Goal: Task Accomplishment & Management: Manage account settings

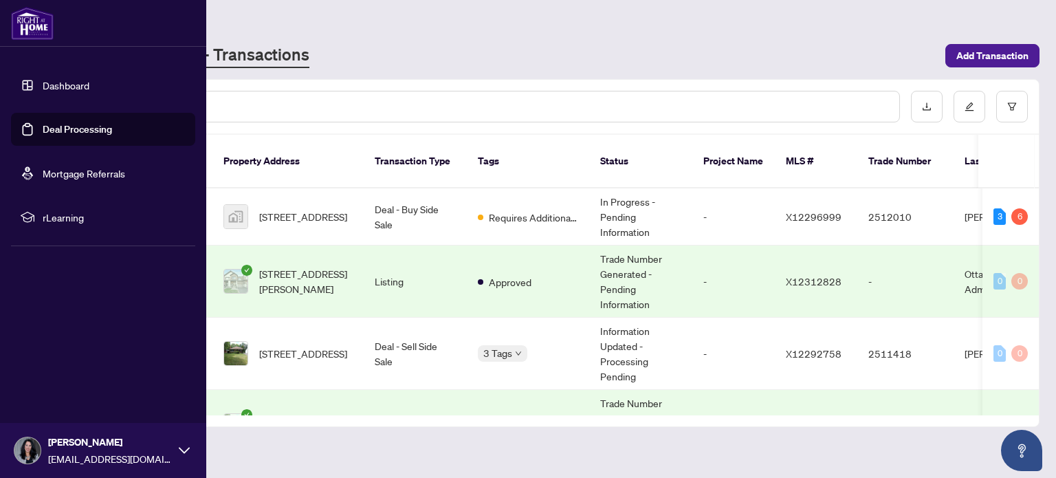
click at [43, 125] on link "Deal Processing" at bounding box center [77, 129] width 69 height 12
click at [32, 24] on img at bounding box center [32, 23] width 43 height 33
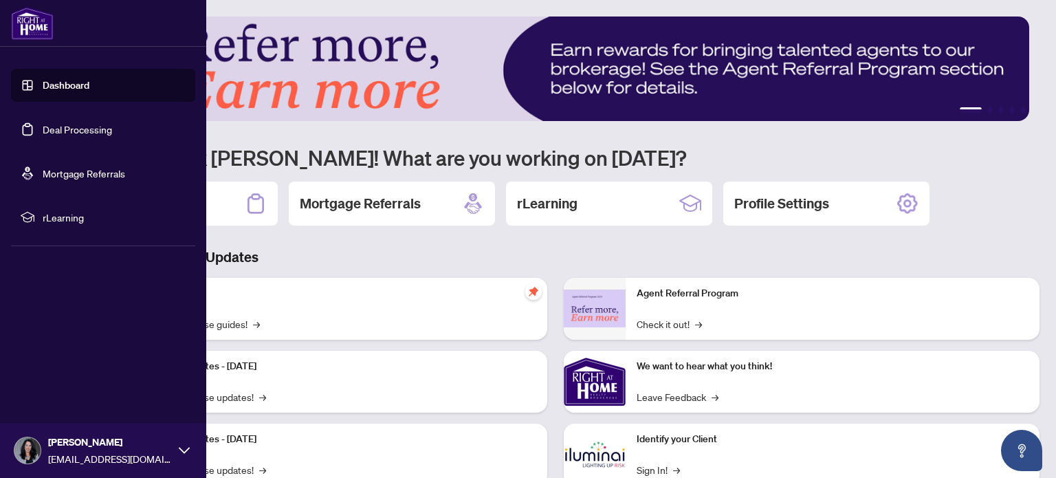
click at [32, 24] on img at bounding box center [32, 23] width 43 height 33
click at [85, 133] on link "Deal Processing" at bounding box center [77, 129] width 69 height 12
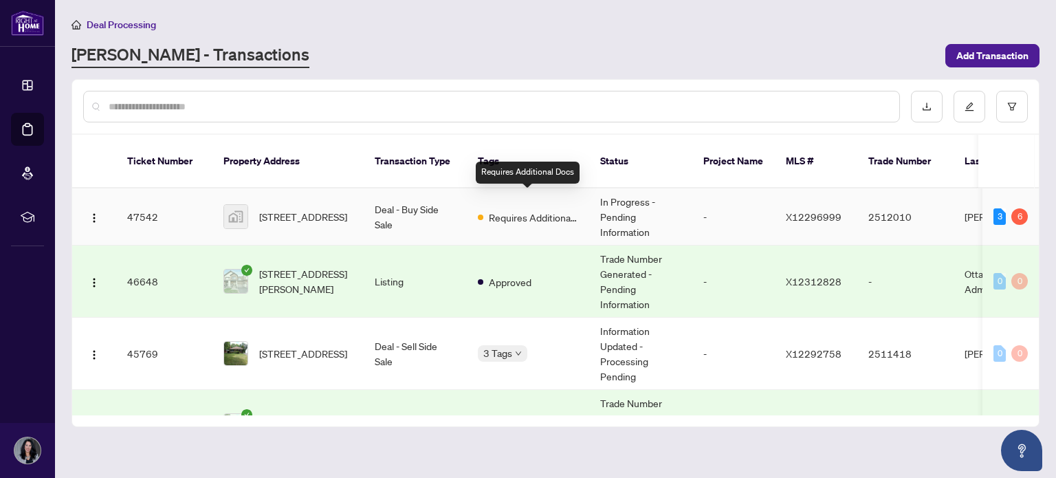
click at [536, 210] on span "Requires Additional Docs" at bounding box center [533, 217] width 89 height 15
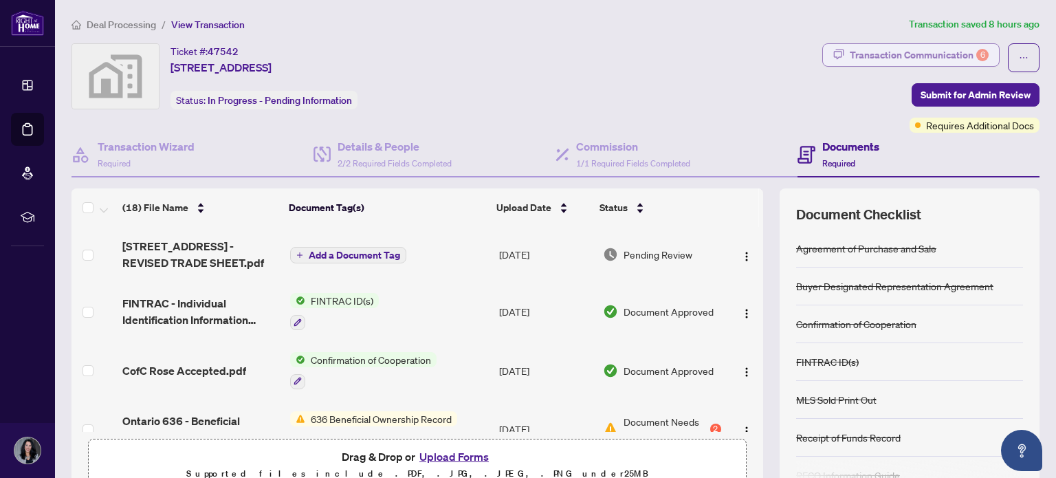
click at [903, 52] on div "Transaction Communication 6" at bounding box center [919, 55] width 139 height 22
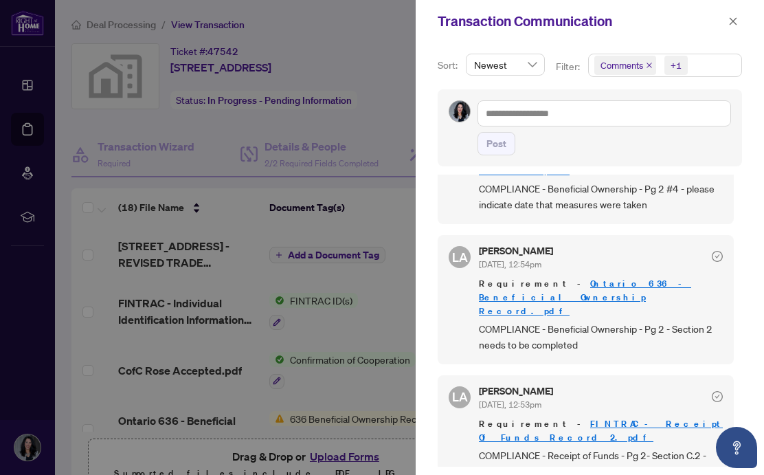
scroll to position [393, 0]
click at [625, 140] on div "Post" at bounding box center [605, 143] width 254 height 23
click at [428, 178] on div "Sort: Newest Filter: Comments +1 Post [PERSON_NAME] [DATE], 12:57pm Hi [PERSON_…" at bounding box center [590, 259] width 349 height 432
click at [67, 239] on div at bounding box center [382, 237] width 764 height 475
click at [738, 19] on icon "close" at bounding box center [734, 21] width 10 height 10
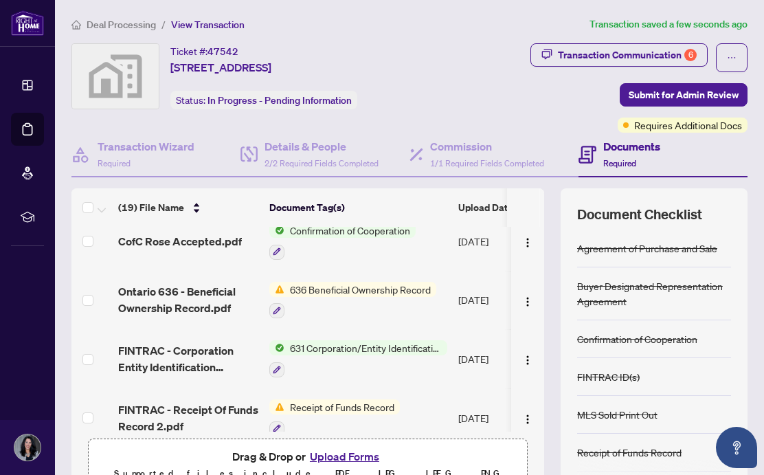
scroll to position [184, 0]
click at [517, 298] on button "button" at bounding box center [528, 300] width 22 height 22
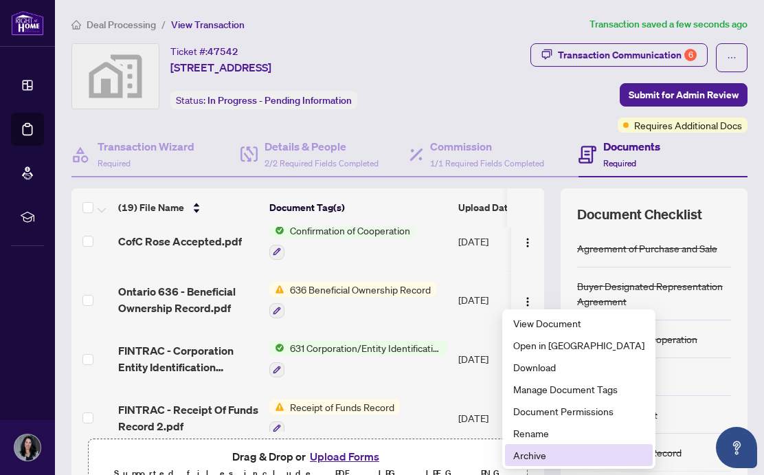
click at [532, 454] on span "Archive" at bounding box center [579, 455] width 131 height 15
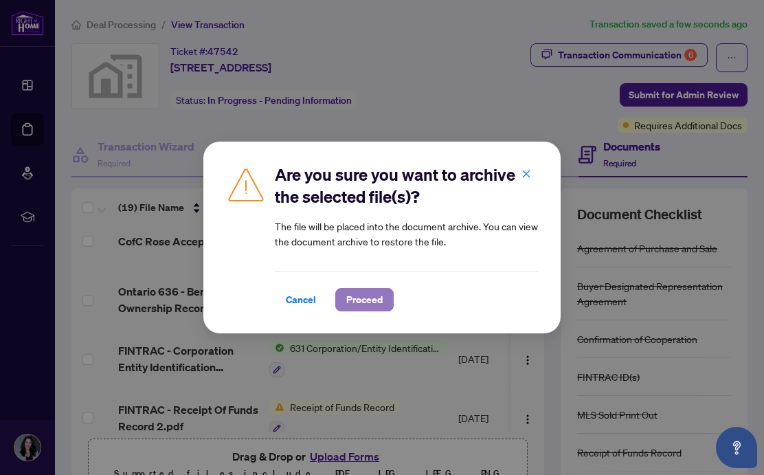
click at [353, 305] on span "Proceed" at bounding box center [364, 300] width 36 height 22
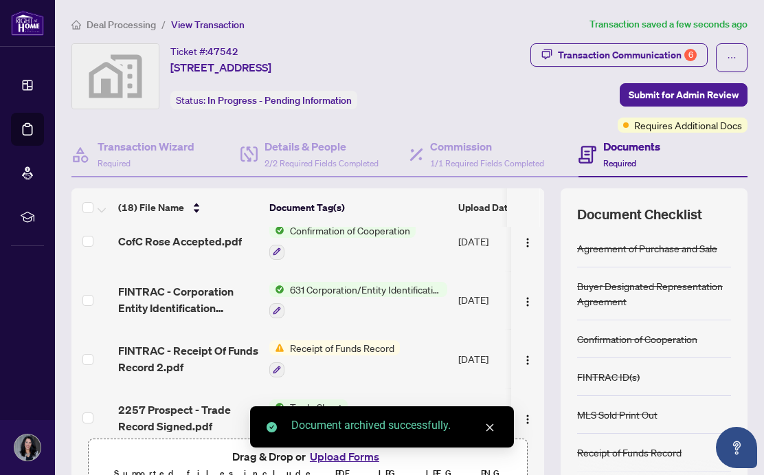
scroll to position [0, 0]
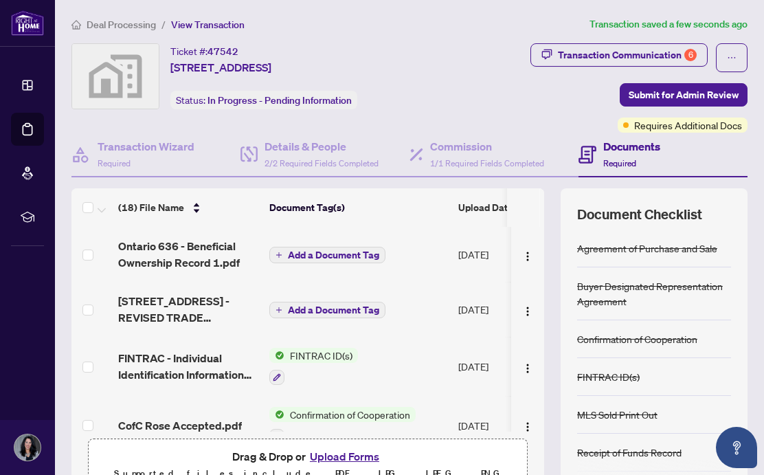
click at [327, 250] on span "Add a Document Tag" at bounding box center [333, 255] width 91 height 10
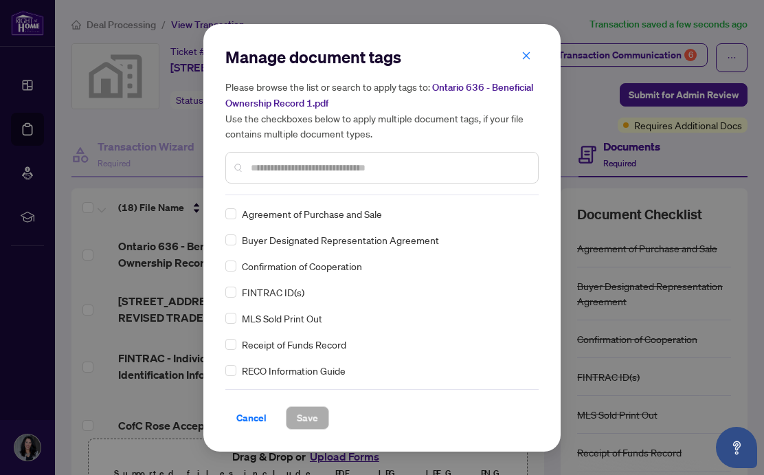
click at [295, 171] on input "text" at bounding box center [389, 167] width 276 height 15
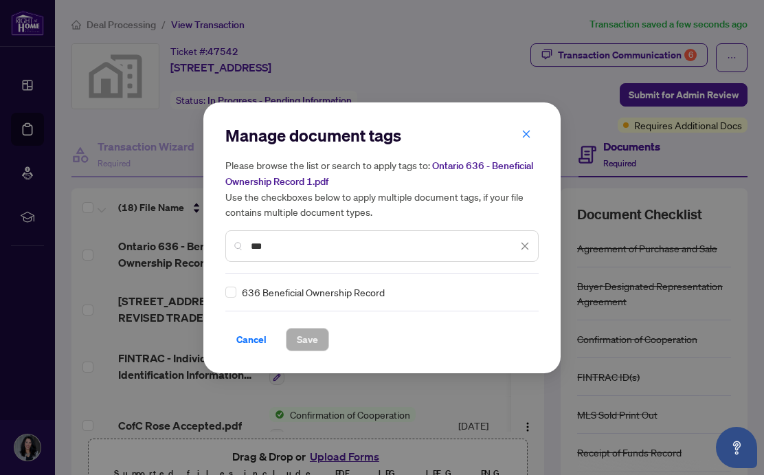
type input "***"
click at [310, 346] on span "Save" at bounding box center [307, 340] width 21 height 22
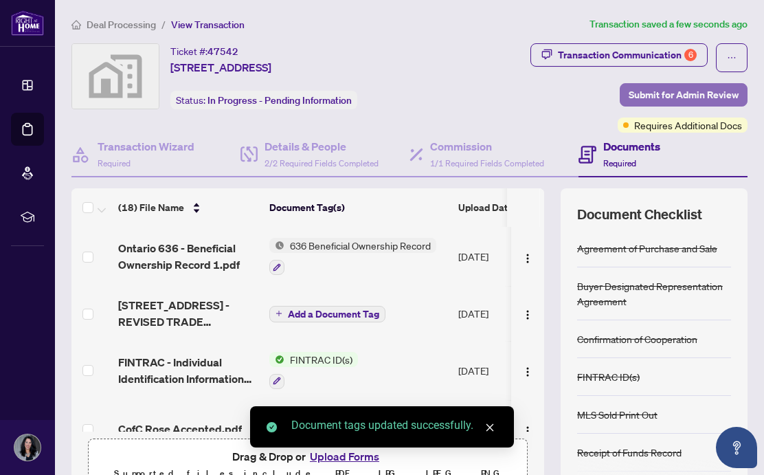
click at [682, 94] on span "Submit for Admin Review" at bounding box center [684, 95] width 110 height 22
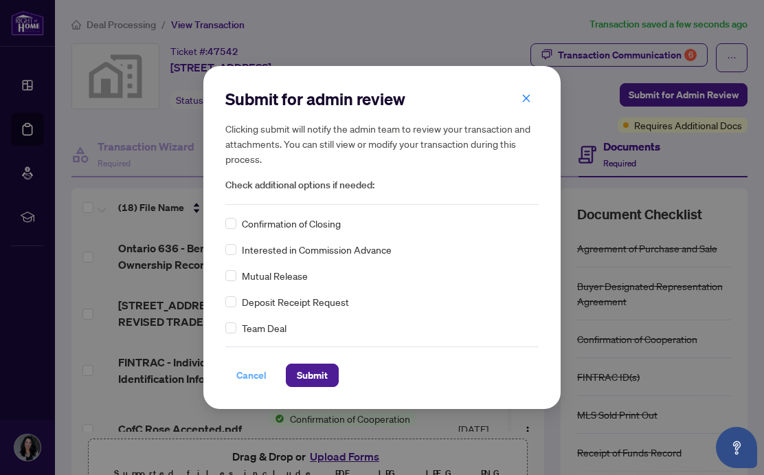
click at [245, 377] on span "Cancel" at bounding box center [251, 375] width 30 height 22
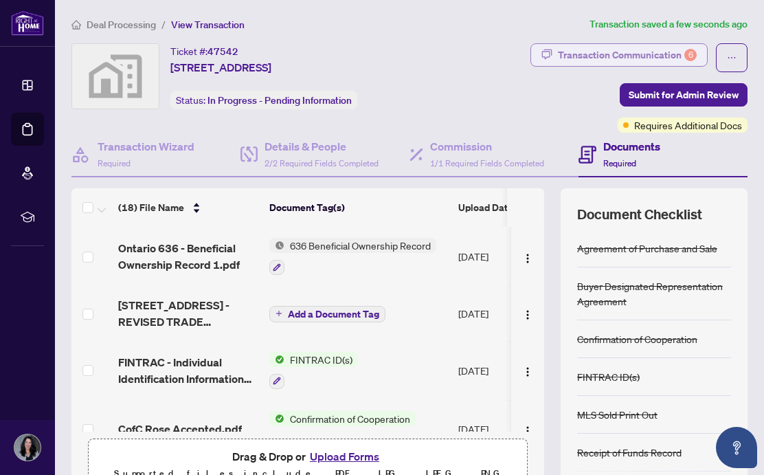
click at [628, 52] on div "Transaction Communication 6" at bounding box center [627, 55] width 139 height 22
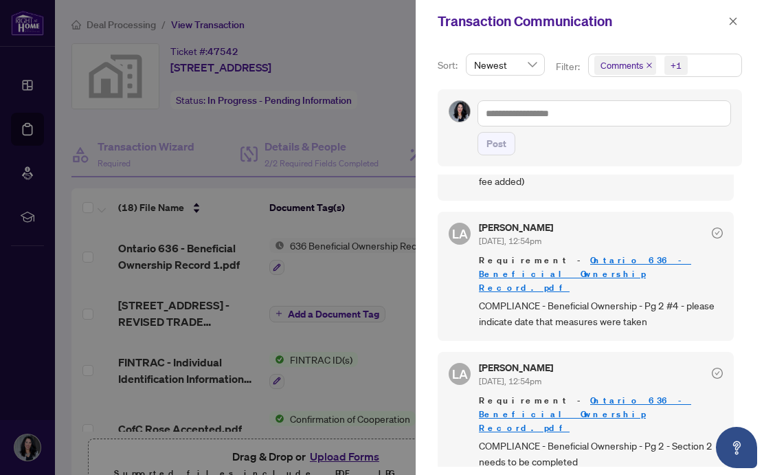
scroll to position [277, 0]
click at [204, 304] on div at bounding box center [382, 237] width 764 height 475
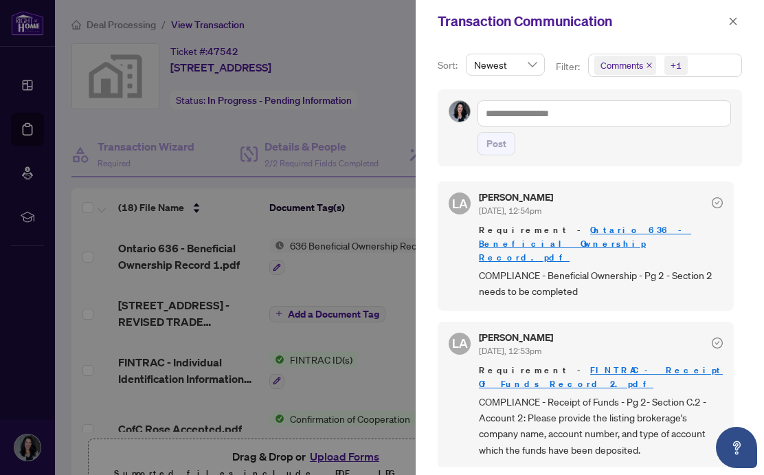
scroll to position [448, 0]
click at [742, 128] on div "Post" at bounding box center [590, 127] width 316 height 77
click at [740, 14] on button "button" at bounding box center [734, 21] width 18 height 16
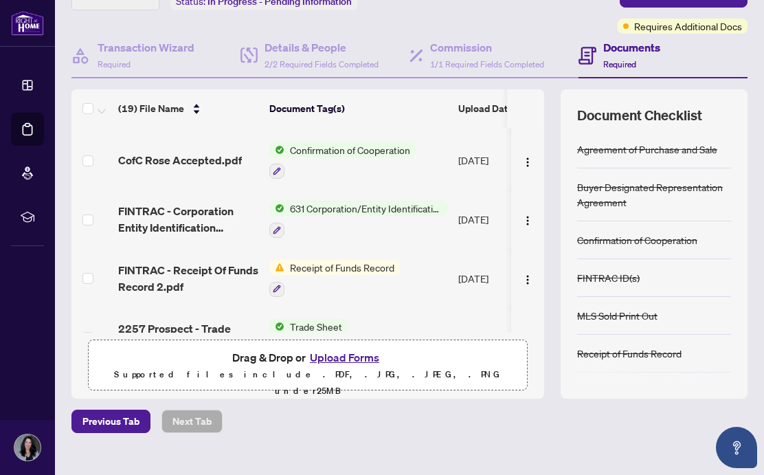
scroll to position [225, 0]
click at [522, 274] on img "button" at bounding box center [527, 279] width 11 height 11
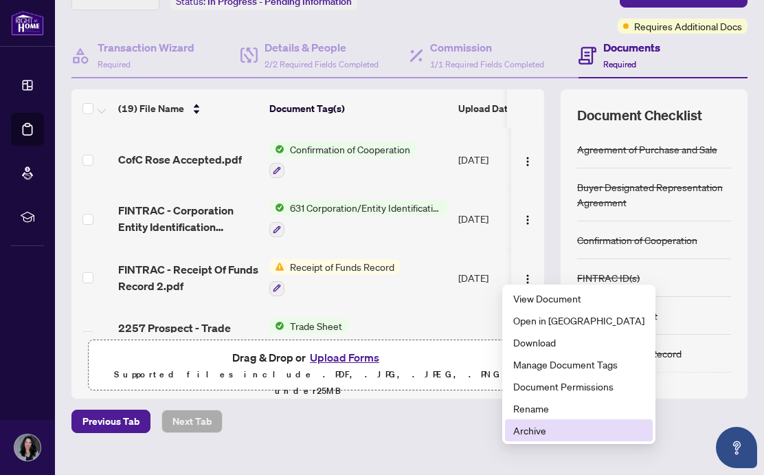
click at [533, 429] on span "Archive" at bounding box center [579, 430] width 131 height 15
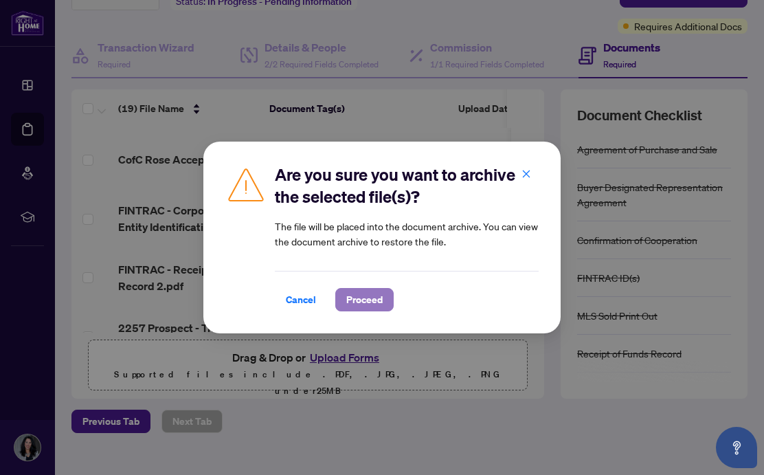
click at [355, 296] on span "Proceed" at bounding box center [364, 300] width 36 height 22
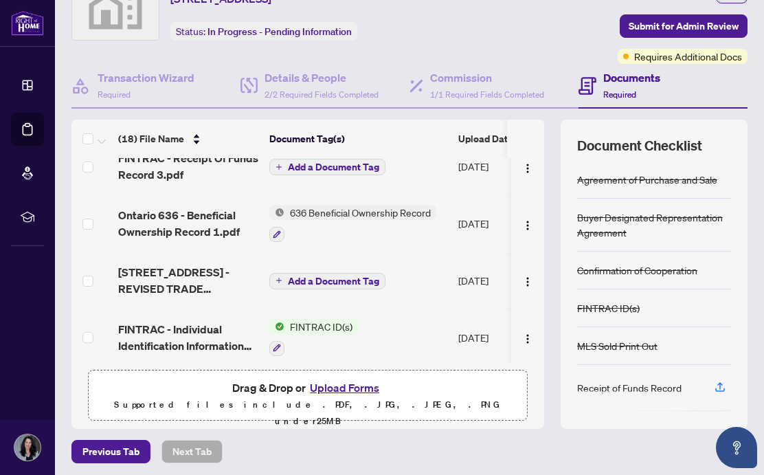
scroll to position [0, 0]
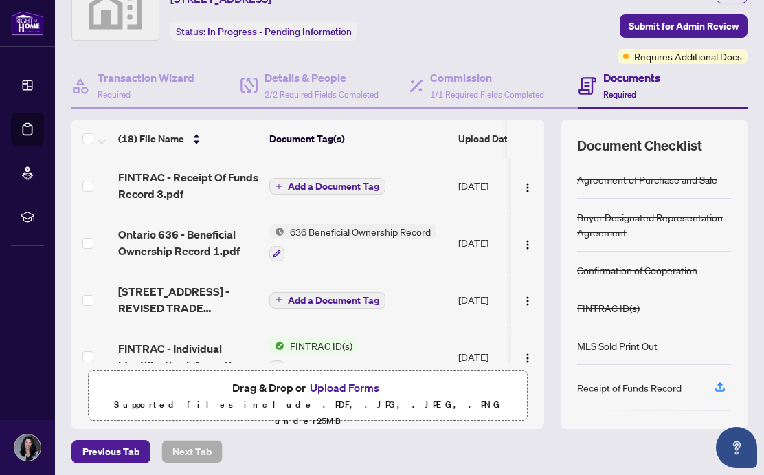
click at [316, 189] on span "Add a Document Tag" at bounding box center [333, 186] width 91 height 10
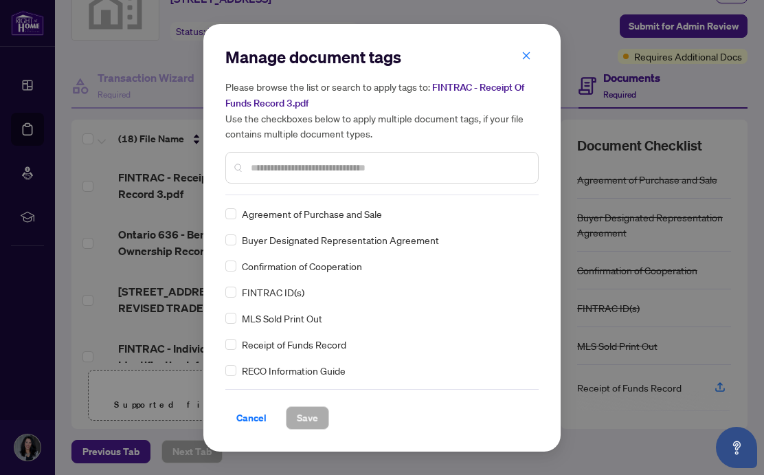
click at [313, 160] on input "text" at bounding box center [389, 167] width 276 height 15
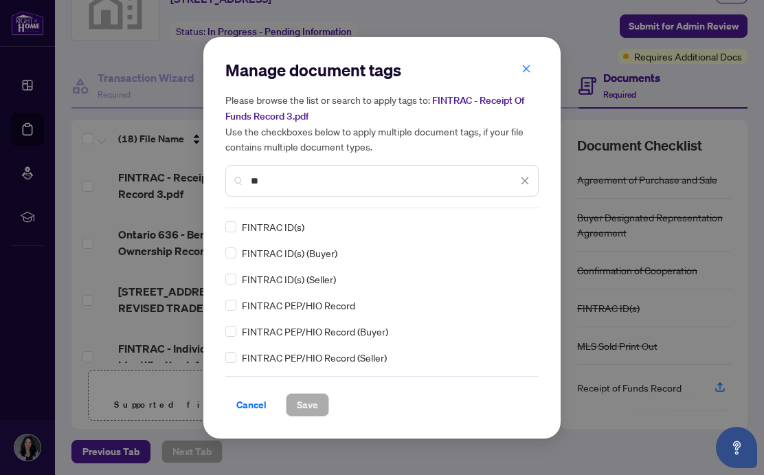
type input "*"
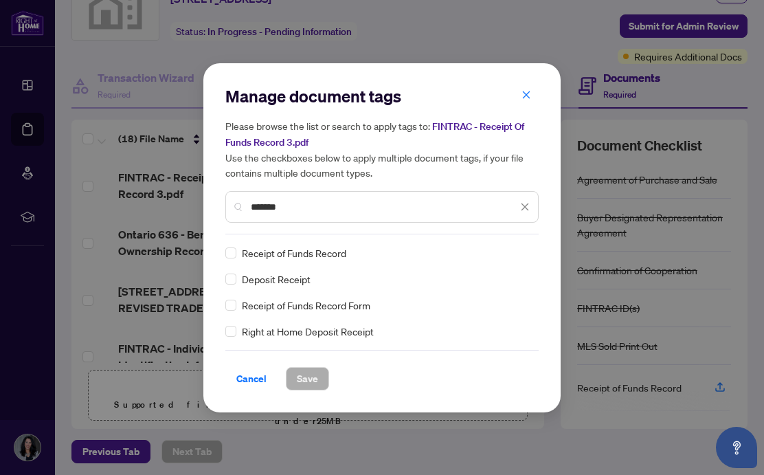
type input "*******"
click at [300, 379] on span "Save" at bounding box center [307, 379] width 21 height 22
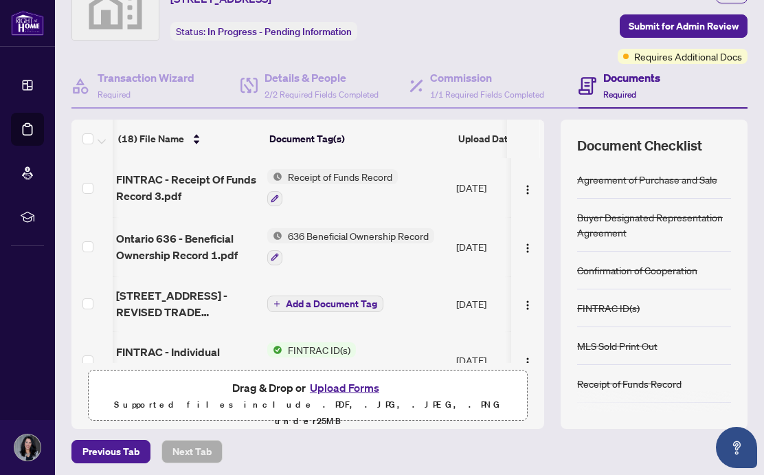
scroll to position [0, 2]
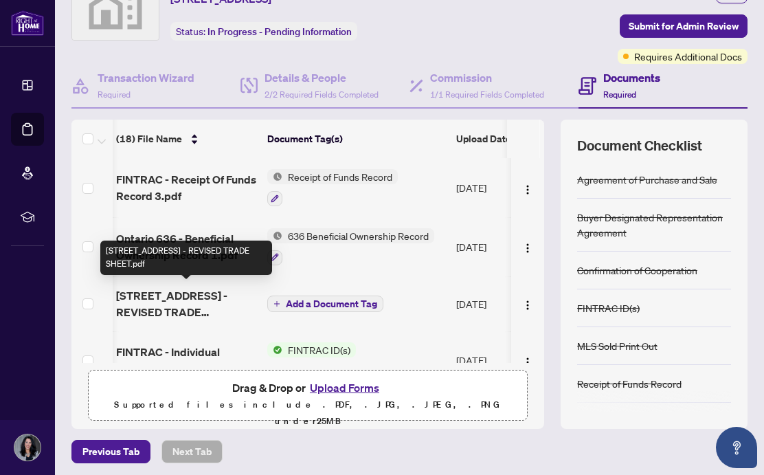
click at [176, 291] on span "[STREET_ADDRESS] - REVISED TRADE SHEET.pdf" at bounding box center [186, 303] width 140 height 33
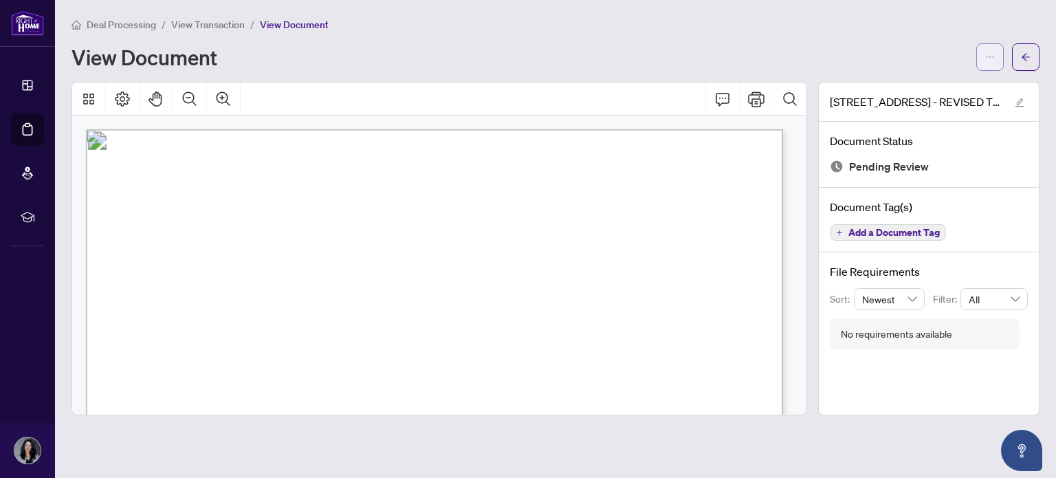
click at [998, 57] on button "button" at bounding box center [989, 56] width 27 height 27
click at [916, 86] on span "Download" at bounding box center [940, 86] width 104 height 15
click at [987, 59] on icon "ellipsis" at bounding box center [990, 57] width 10 height 10
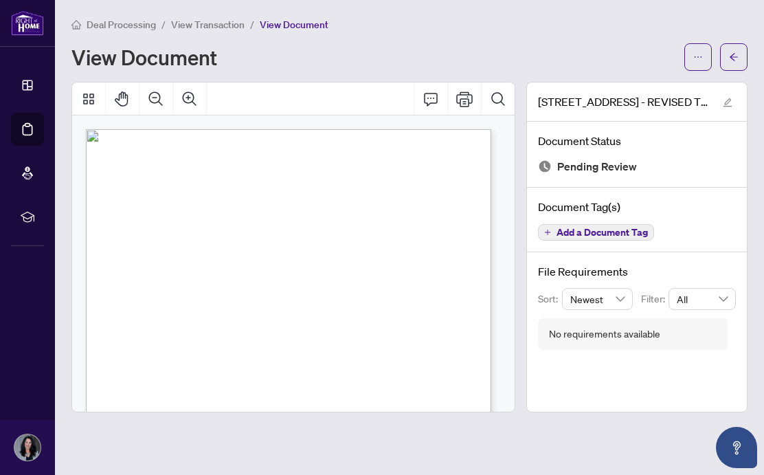
click at [598, 33] on div "Deal Processing / View Transaction / View Document View Document" at bounding box center [409, 43] width 676 height 54
click at [503, 34] on div "Deal Processing / View Transaction / View Document View Document" at bounding box center [409, 43] width 676 height 54
click at [729, 49] on button "button" at bounding box center [733, 56] width 27 height 27
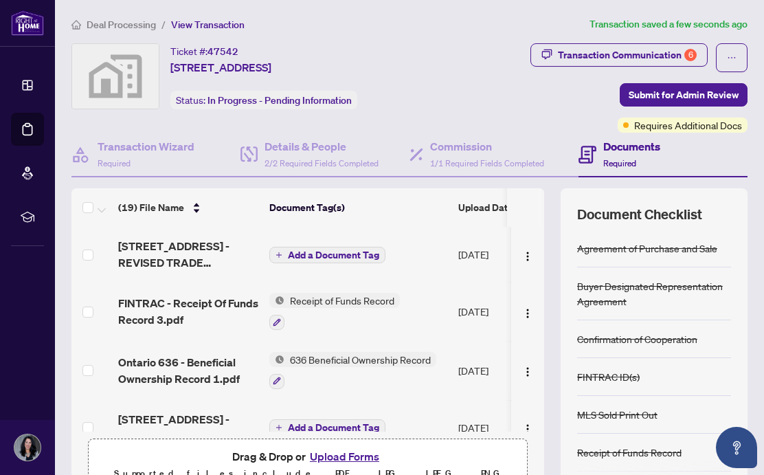
click at [325, 255] on span "Add a Document Tag" at bounding box center [333, 255] width 91 height 10
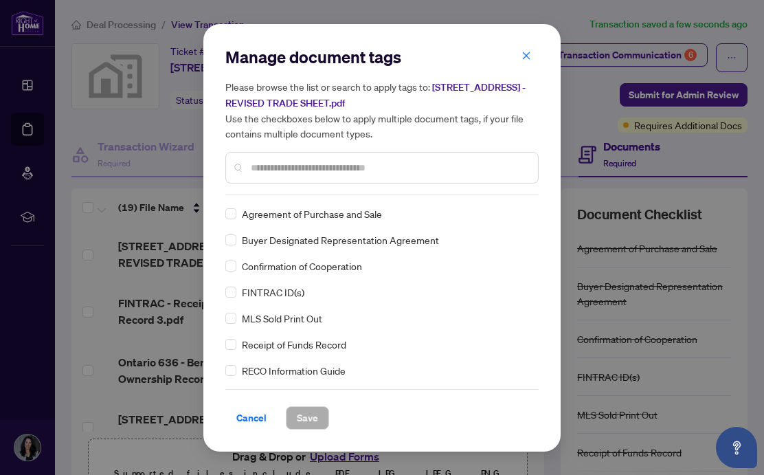
click at [314, 164] on input "text" at bounding box center [389, 167] width 276 height 15
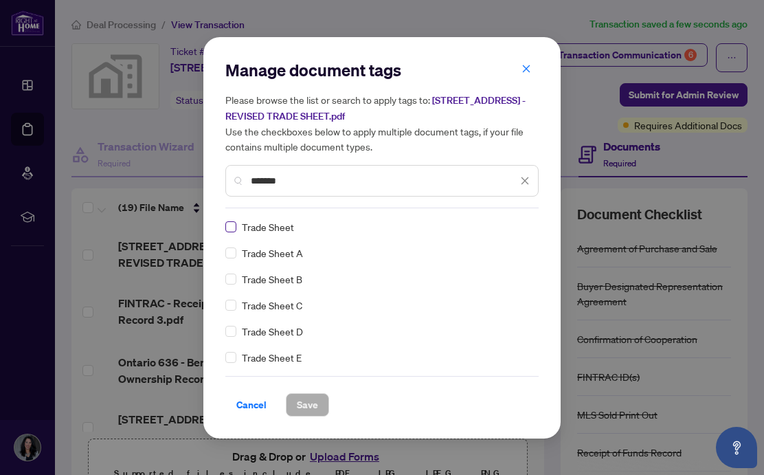
type input "*******"
click at [309, 399] on span "Save" at bounding box center [307, 405] width 21 height 22
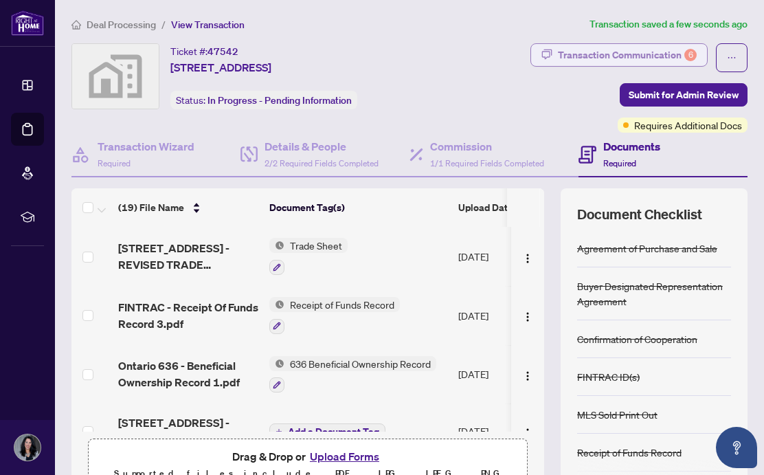
click at [610, 60] on div "Transaction Communication 6" at bounding box center [627, 55] width 139 height 22
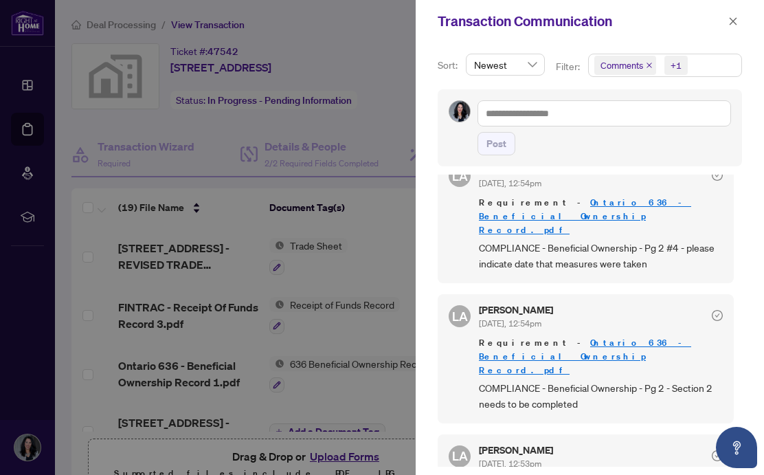
scroll to position [338, 0]
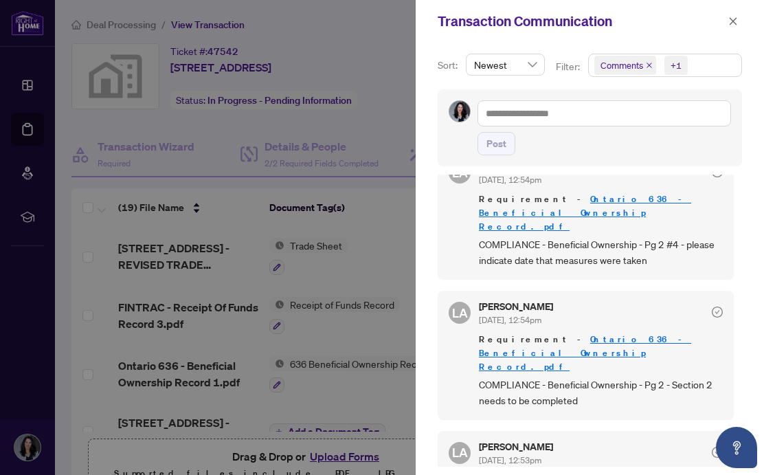
click at [198, 345] on div at bounding box center [382, 237] width 764 height 475
click at [665, 256] on div "[PERSON_NAME] Almuhanna [DATE], 12:54pm Requirement - [GEOGRAPHIC_DATA] 636 - B…" at bounding box center [586, 215] width 296 height 129
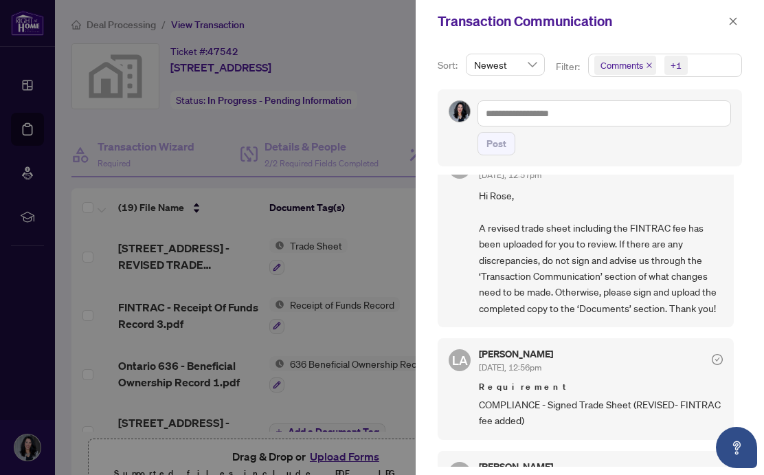
scroll to position [0, 0]
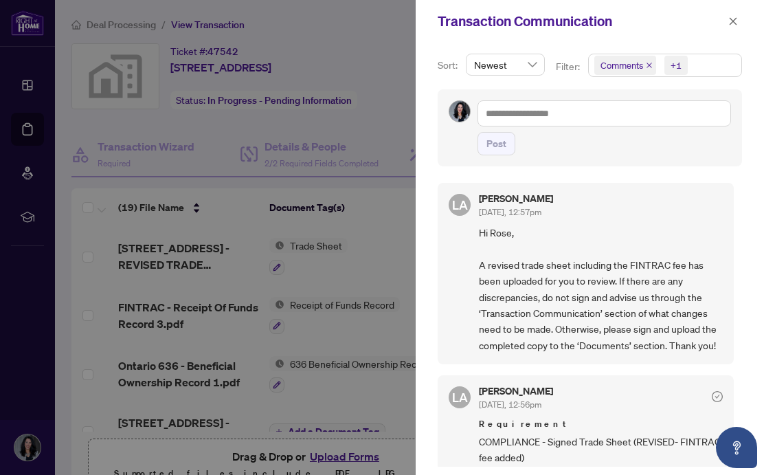
click at [695, 157] on div "Post" at bounding box center [590, 127] width 305 height 77
click at [736, 19] on icon "close" at bounding box center [734, 21] width 10 height 10
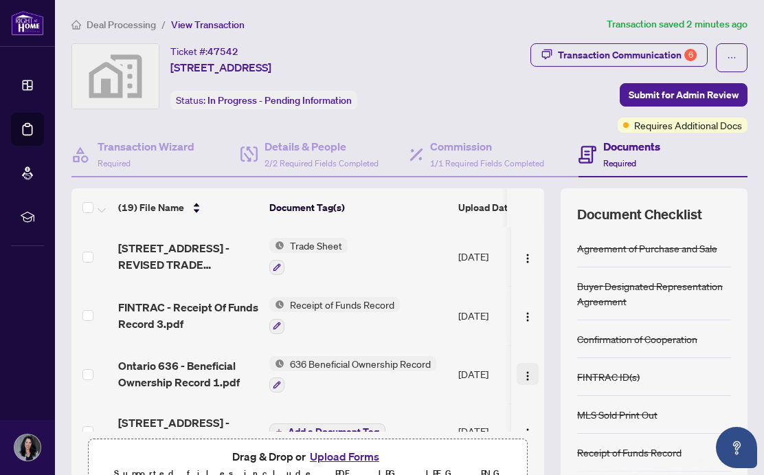
click at [522, 371] on img "button" at bounding box center [527, 376] width 11 height 11
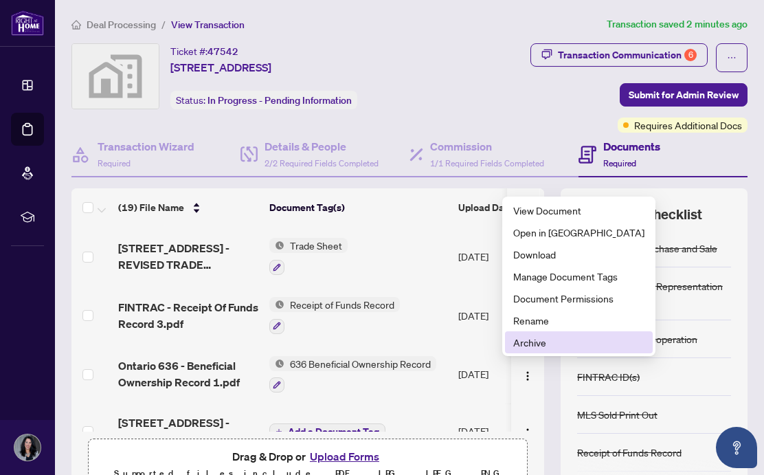
click at [528, 340] on span "Archive" at bounding box center [579, 342] width 131 height 15
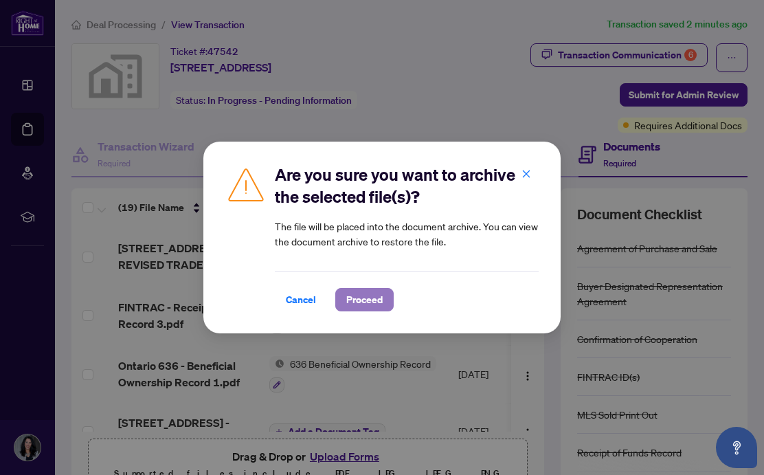
click at [353, 294] on span "Proceed" at bounding box center [364, 300] width 36 height 22
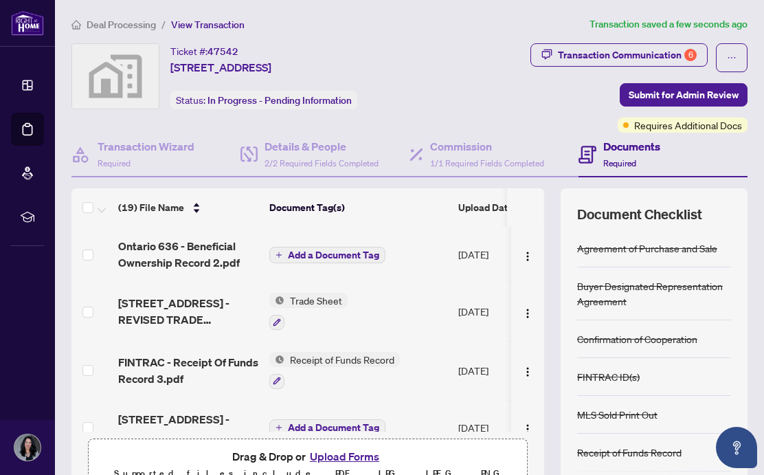
click at [318, 254] on span "Add a Document Tag" at bounding box center [333, 255] width 91 height 10
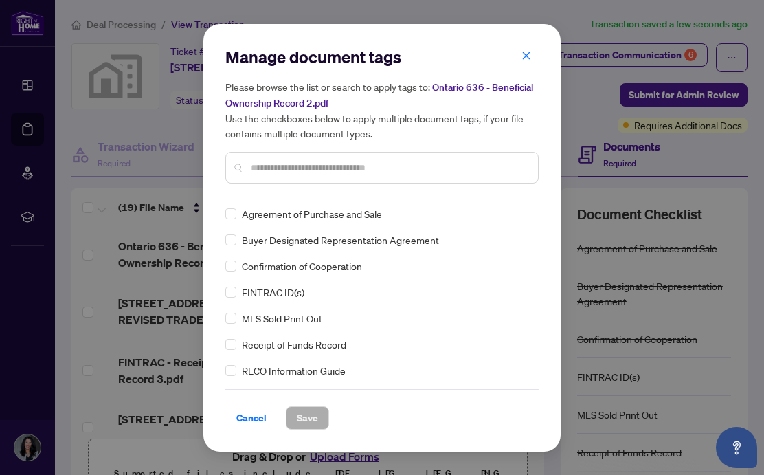
click at [289, 166] on input "text" at bounding box center [389, 167] width 276 height 15
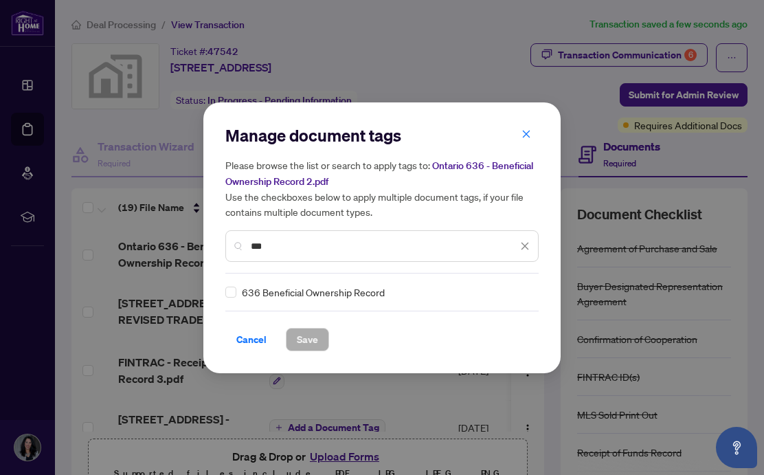
type input "***"
click at [308, 337] on span "Save" at bounding box center [307, 340] width 21 height 22
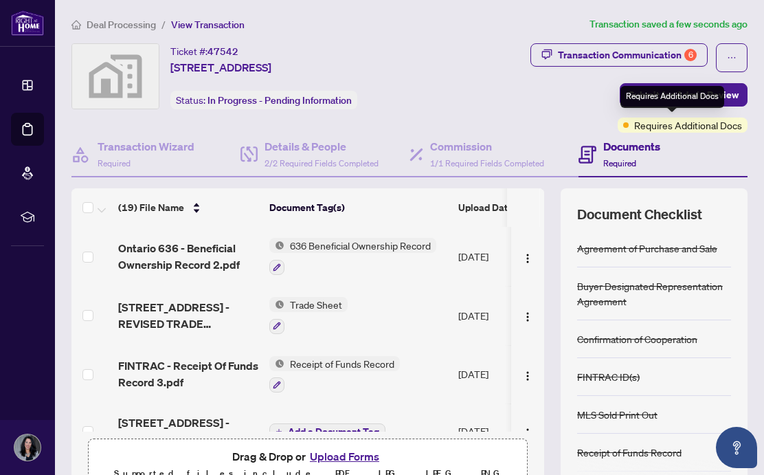
click at [698, 100] on div "Requires Additional Docs" at bounding box center [673, 97] width 104 height 22
click at [650, 93] on span "Submit for Admin Review" at bounding box center [684, 95] width 110 height 22
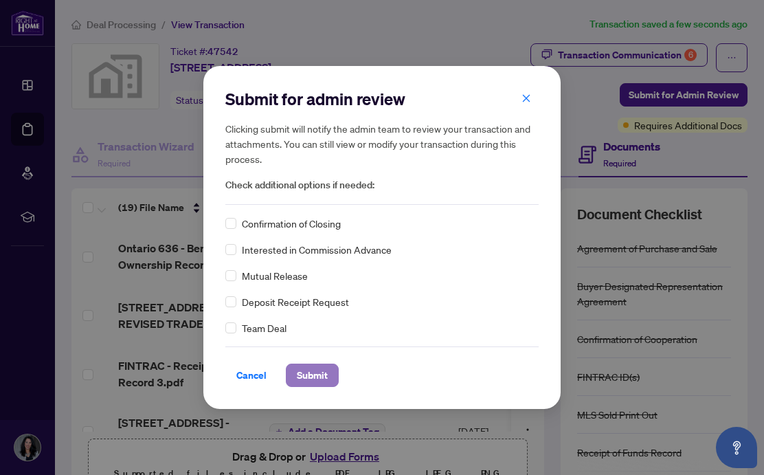
click at [322, 371] on span "Submit" at bounding box center [312, 375] width 31 height 22
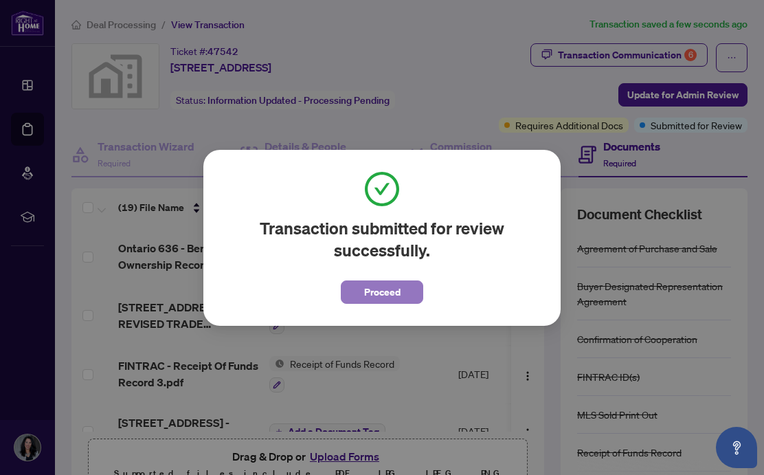
click at [396, 289] on span "Proceed" at bounding box center [382, 292] width 36 height 22
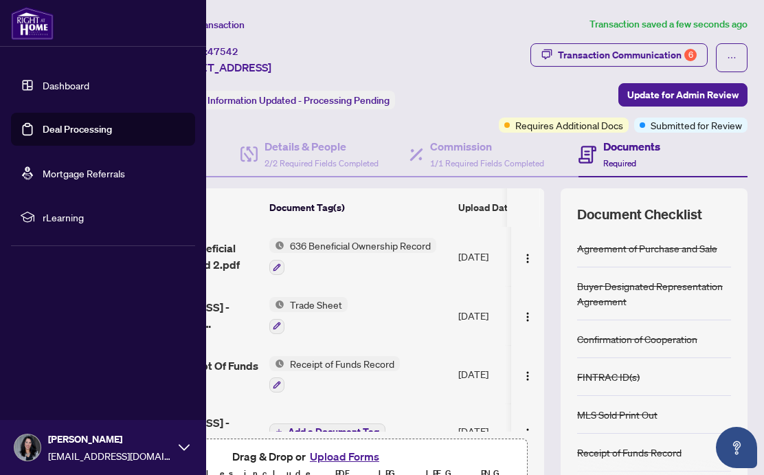
click at [108, 129] on link "Deal Processing" at bounding box center [77, 129] width 69 height 12
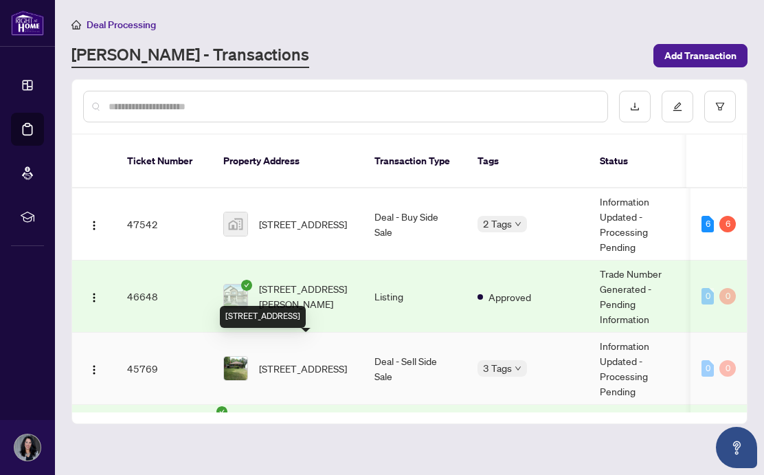
click at [310, 361] on span "[STREET_ADDRESS]" at bounding box center [303, 368] width 88 height 15
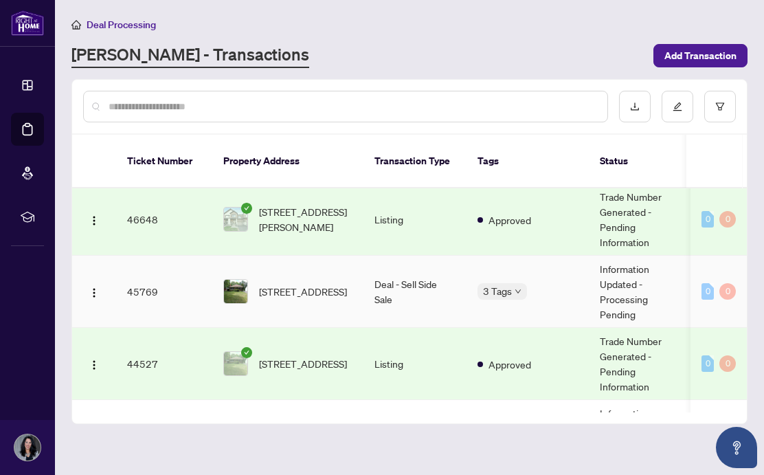
scroll to position [77, 0]
click at [294, 284] on span "[STREET_ADDRESS]" at bounding box center [303, 291] width 88 height 15
